Goal: Transaction & Acquisition: Purchase product/service

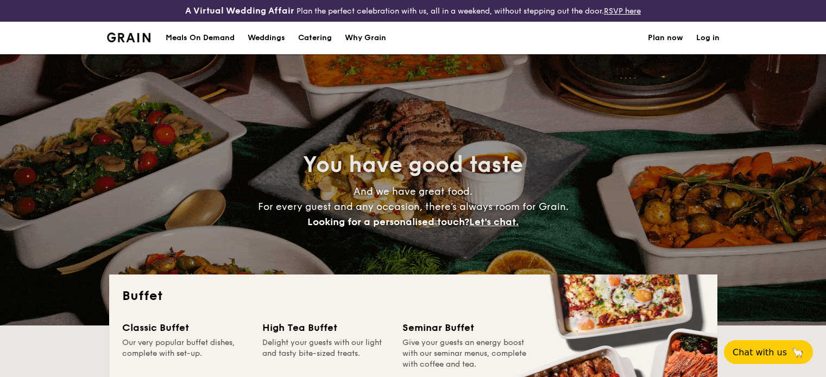
select select
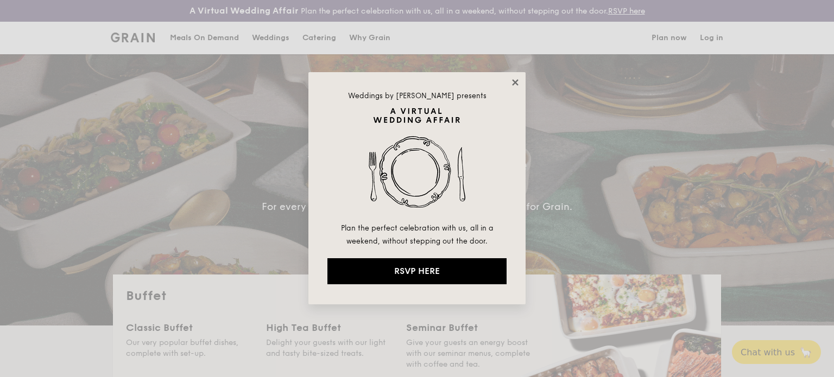
click at [517, 78] on icon at bounding box center [515, 83] width 10 height 10
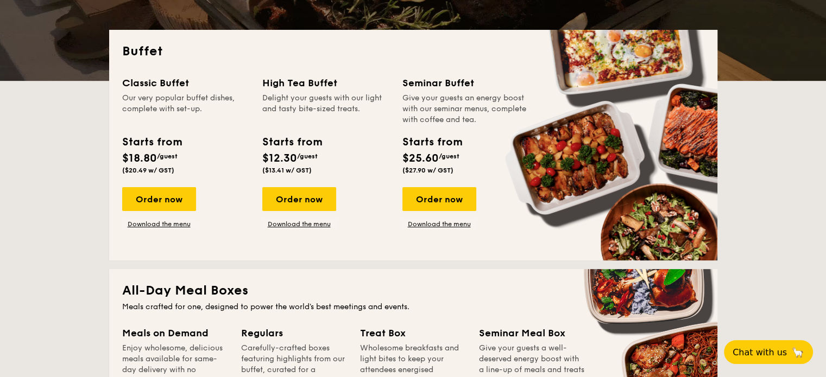
scroll to position [244, 0]
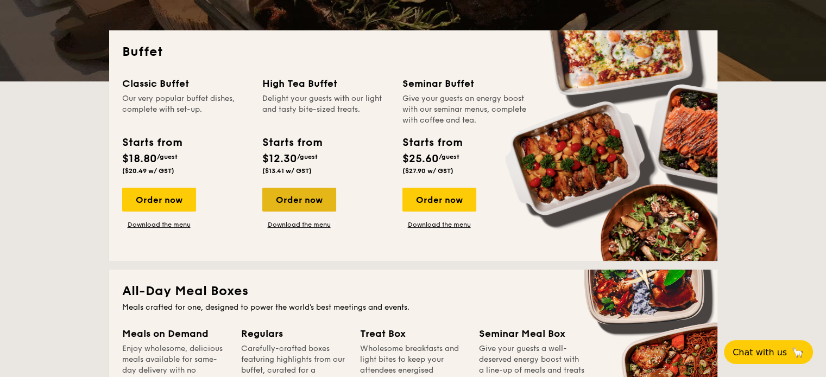
click at [300, 199] on div "Order now" at bounding box center [299, 200] width 74 height 24
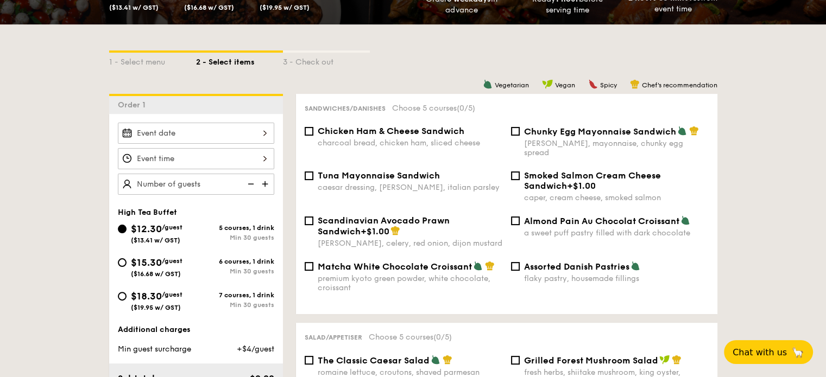
scroll to position [243, 0]
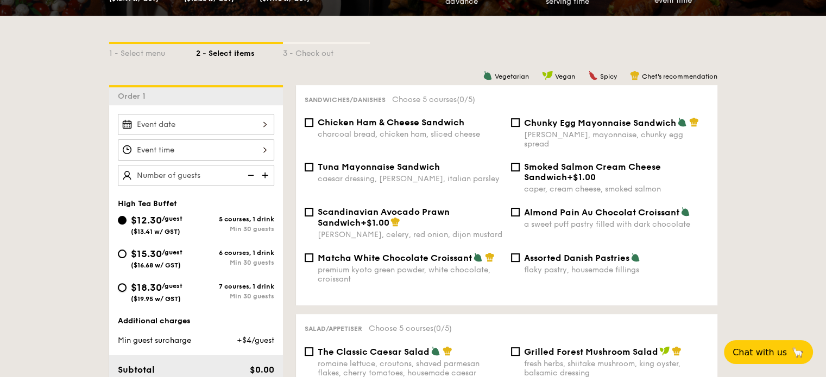
click at [124, 290] on input "$18.30 /guest ($19.95 w/ GST) 7 courses, 1 drink Min 30 guests" at bounding box center [122, 287] width 9 height 9
radio input "true"
